Goal: Transaction & Acquisition: Purchase product/service

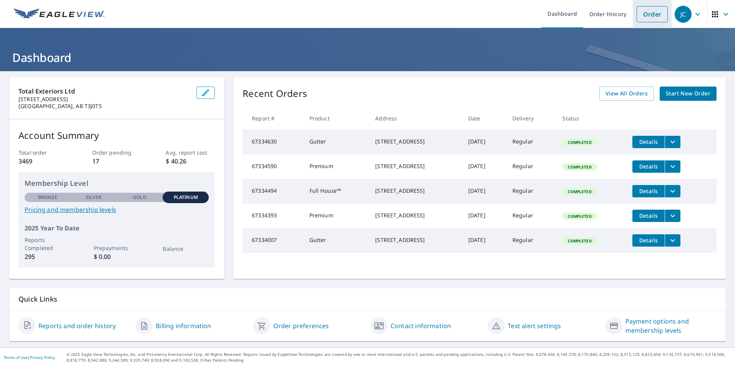
click at [640, 18] on link "Order" at bounding box center [652, 14] width 31 height 16
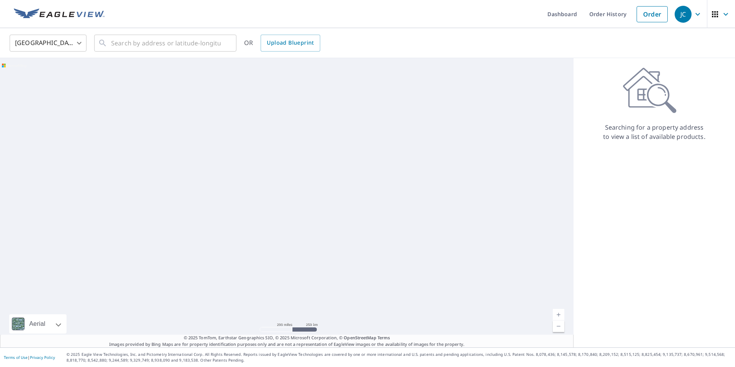
click at [78, 47] on body "JC JC Dashboard Order History Order JC United States US ​ ​ OR Upload Blueprint…" at bounding box center [367, 183] width 735 height 367
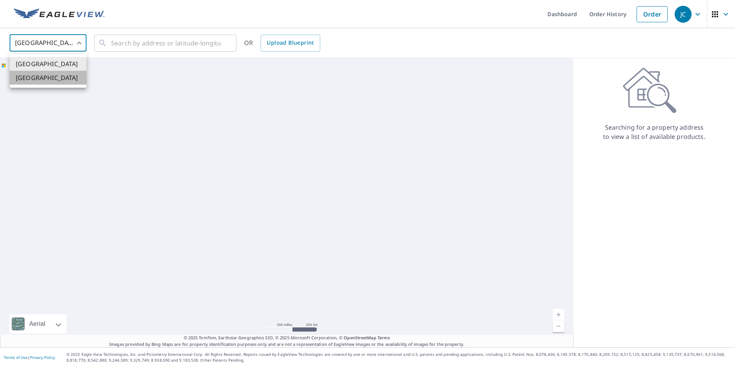
click at [68, 77] on li "[GEOGRAPHIC_DATA]" at bounding box center [48, 78] width 77 height 14
type input "CA"
click at [124, 43] on input "text" at bounding box center [166, 43] width 110 height 22
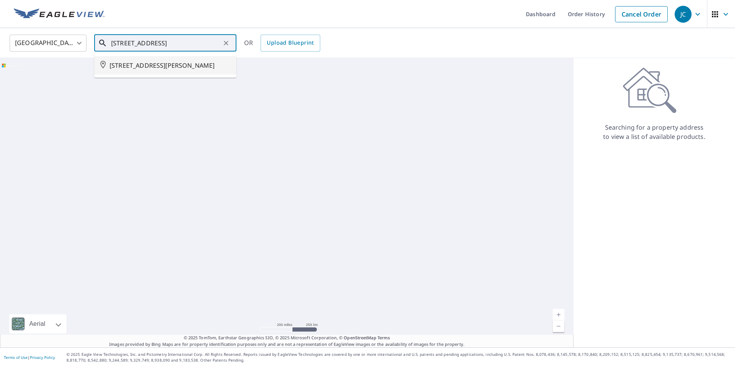
click at [173, 64] on span "[STREET_ADDRESS][PERSON_NAME]" at bounding box center [170, 65] width 121 height 9
type input "[STREET_ADDRESS][PERSON_NAME]"
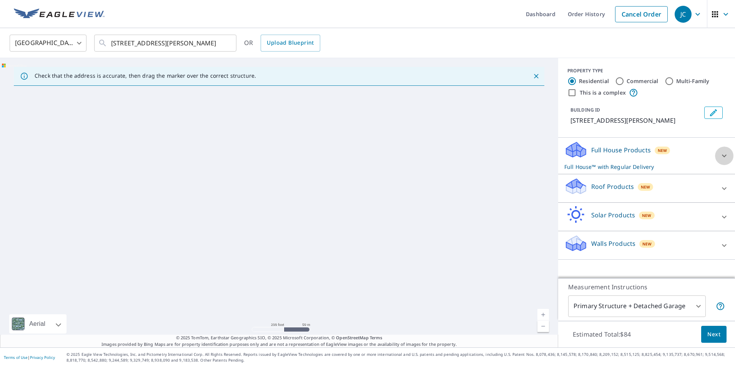
click at [720, 158] on icon at bounding box center [724, 155] width 9 height 9
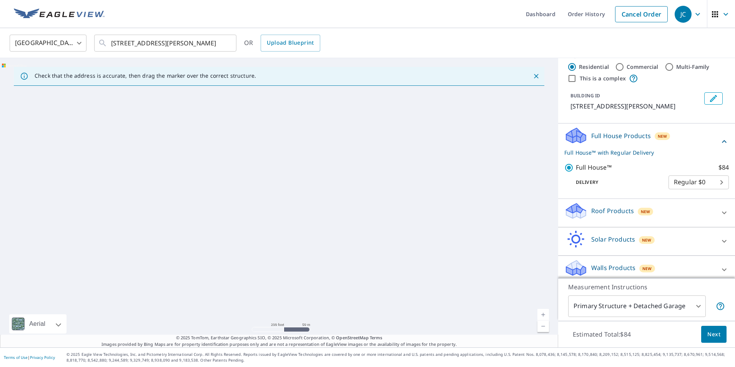
scroll to position [20, 0]
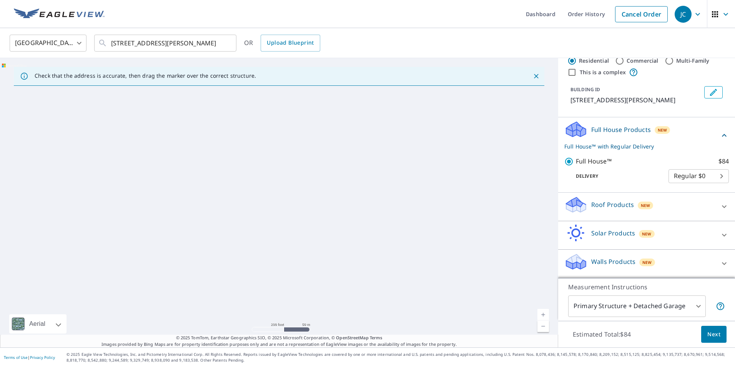
click at [701, 335] on button "Next" at bounding box center [713, 334] width 25 height 17
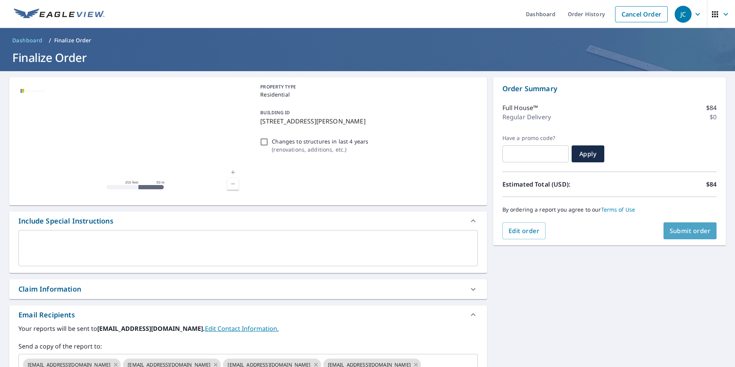
click at [688, 225] on button "Submit order" at bounding box center [690, 230] width 53 height 17
checkbox input "true"
